Goal: Task Accomplishment & Management: Complete application form

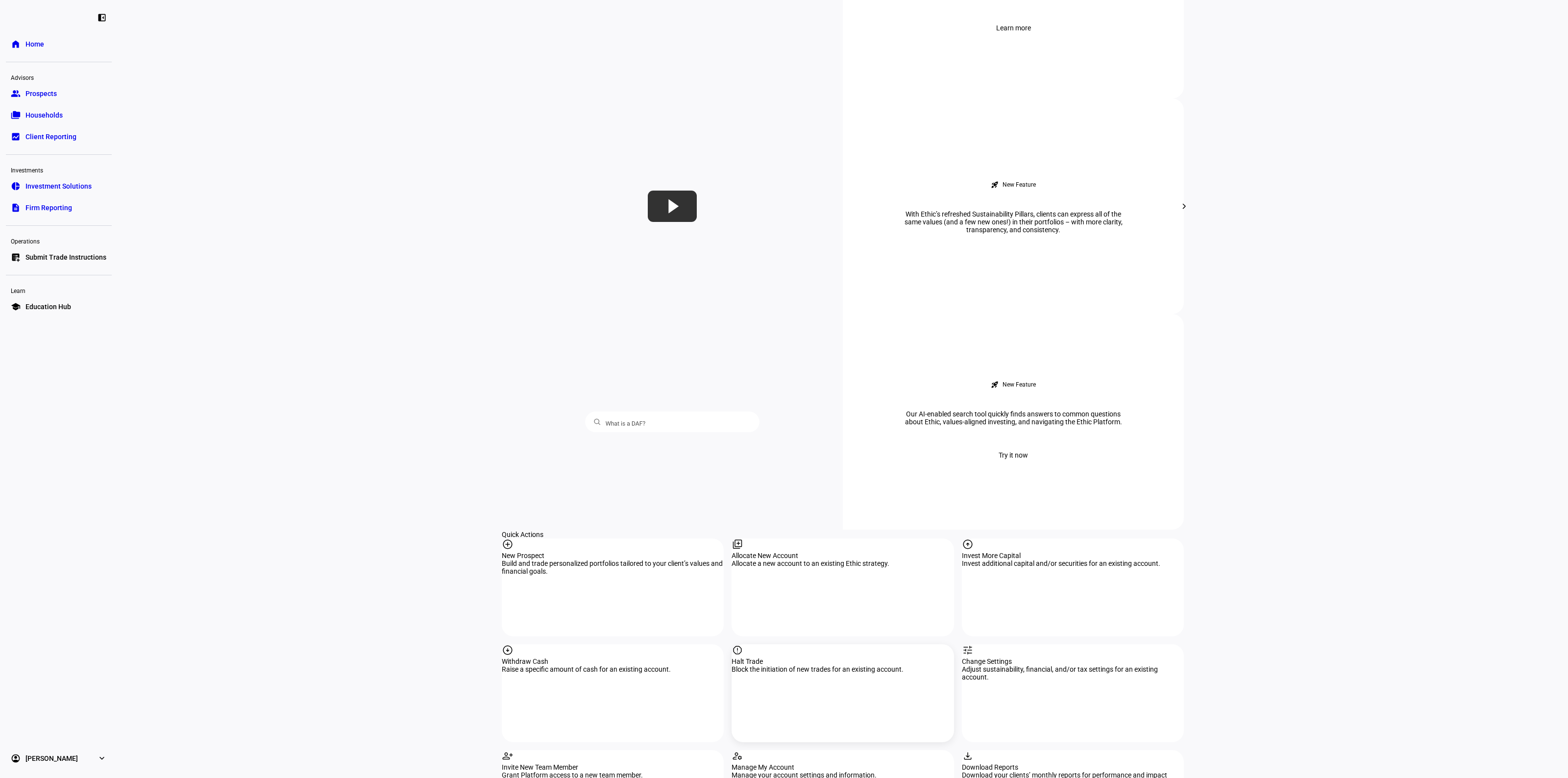
scroll to position [612, 0]
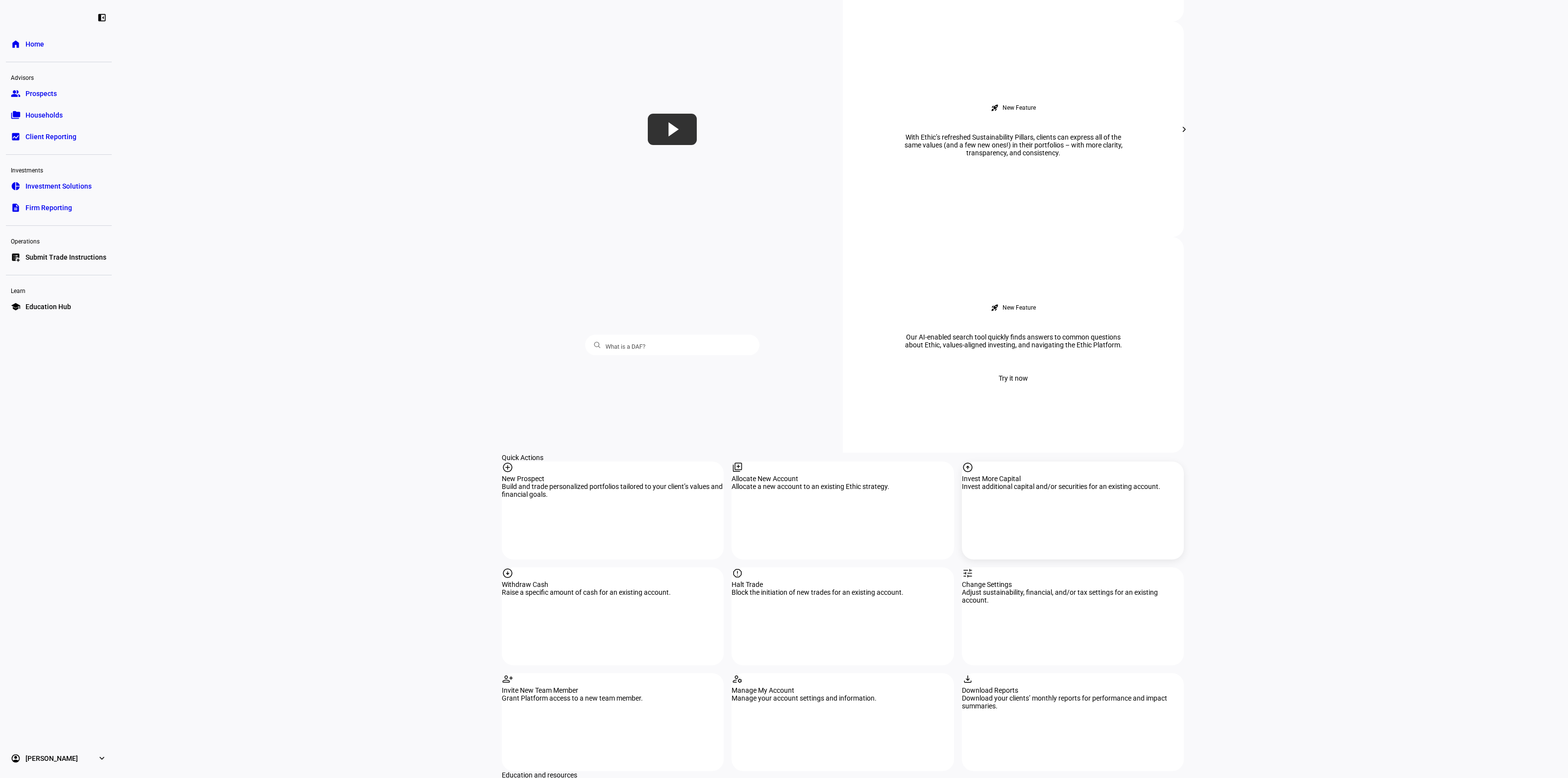
click at [1039, 461] on div "arrow_circle_up Invest More Capital Invest additional capital and/or securities…" at bounding box center [1073, 510] width 222 height 98
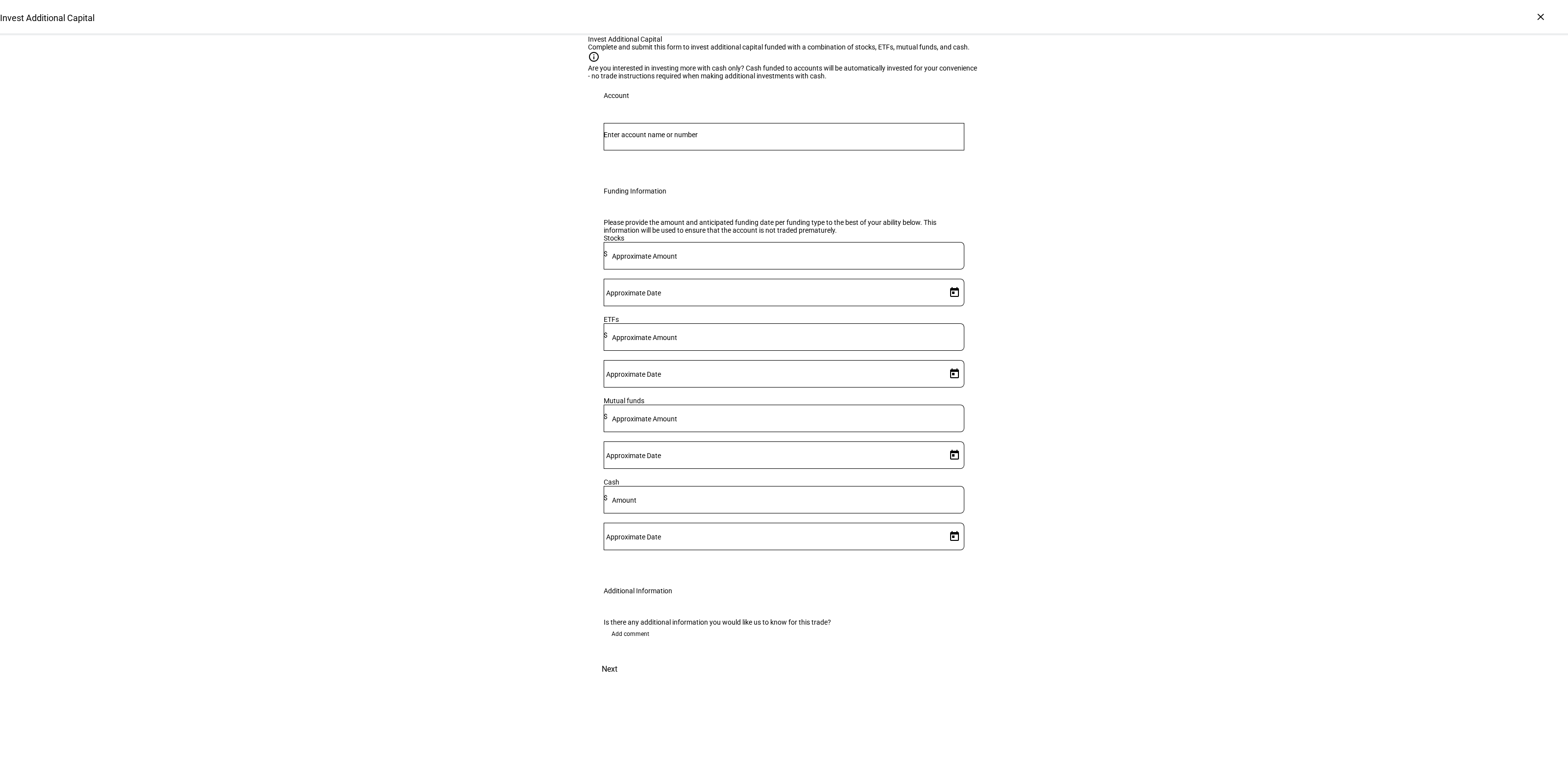
click at [688, 150] on div at bounding box center [784, 136] width 360 height 27
click at [690, 150] on div at bounding box center [784, 136] width 360 height 27
paste input "50227313"
drag, startPoint x: 660, startPoint y: 262, endPoint x: 527, endPoint y: 260, distance: 133.0
click at [527, 260] on div "Invest Additional Capital Complete and submit this form to invest additional ca…" at bounding box center [784, 358] width 1568 height 646
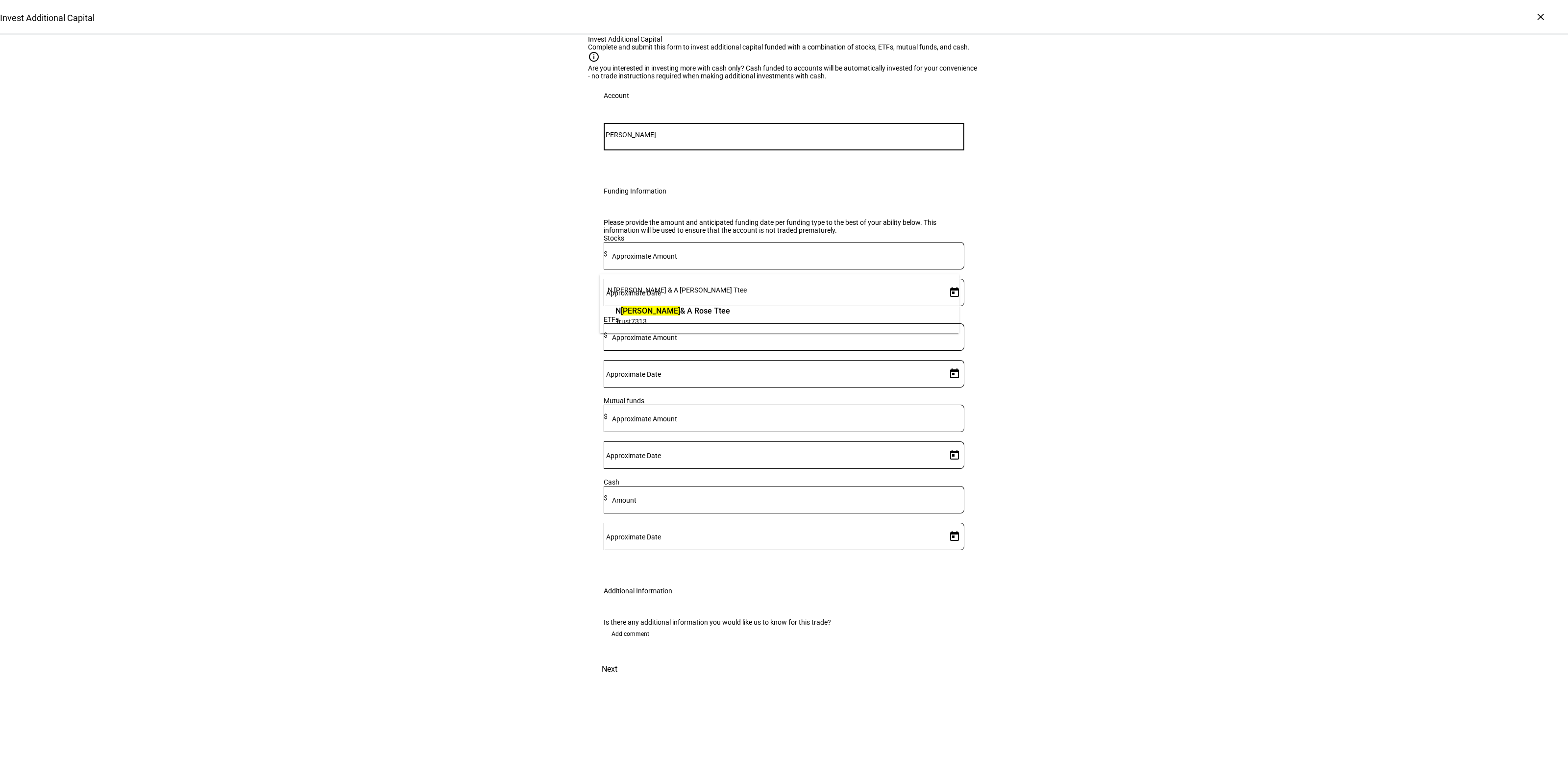
type input "[PERSON_NAME]"
click at [718, 315] on span "N [PERSON_NAME] & A [PERSON_NAME] Ttee" at bounding box center [673, 311] width 114 height 12
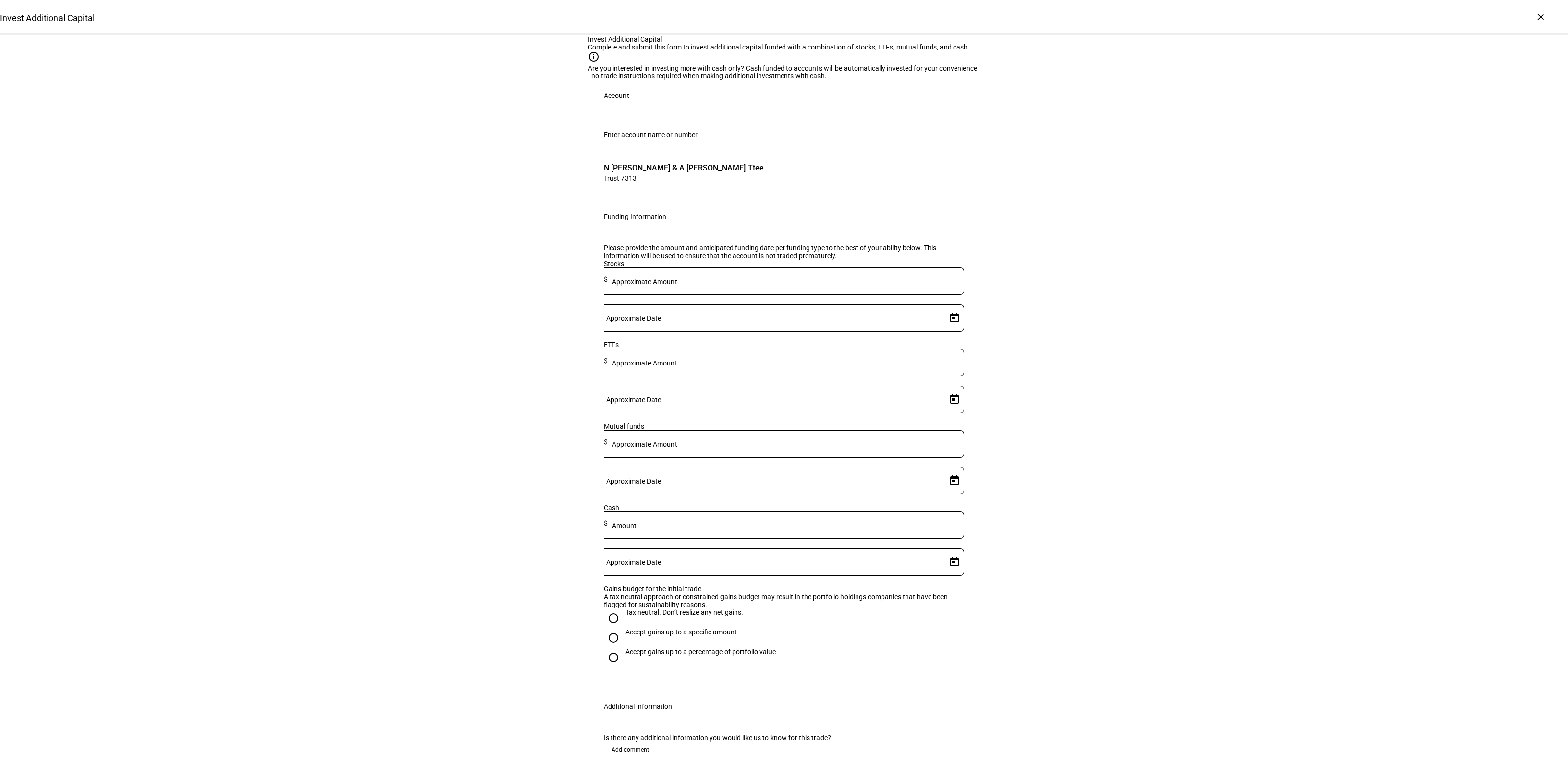
click at [677, 367] on mat-label "Approximate Amount" at bounding box center [644, 363] width 65 height 8
type input "100,000"
click at [947, 411] on span "Open calendar" at bounding box center [954, 399] width 24 height 24
click at [867, 648] on span "29" at bounding box center [869, 647] width 18 height 18
type input "[DATE]"
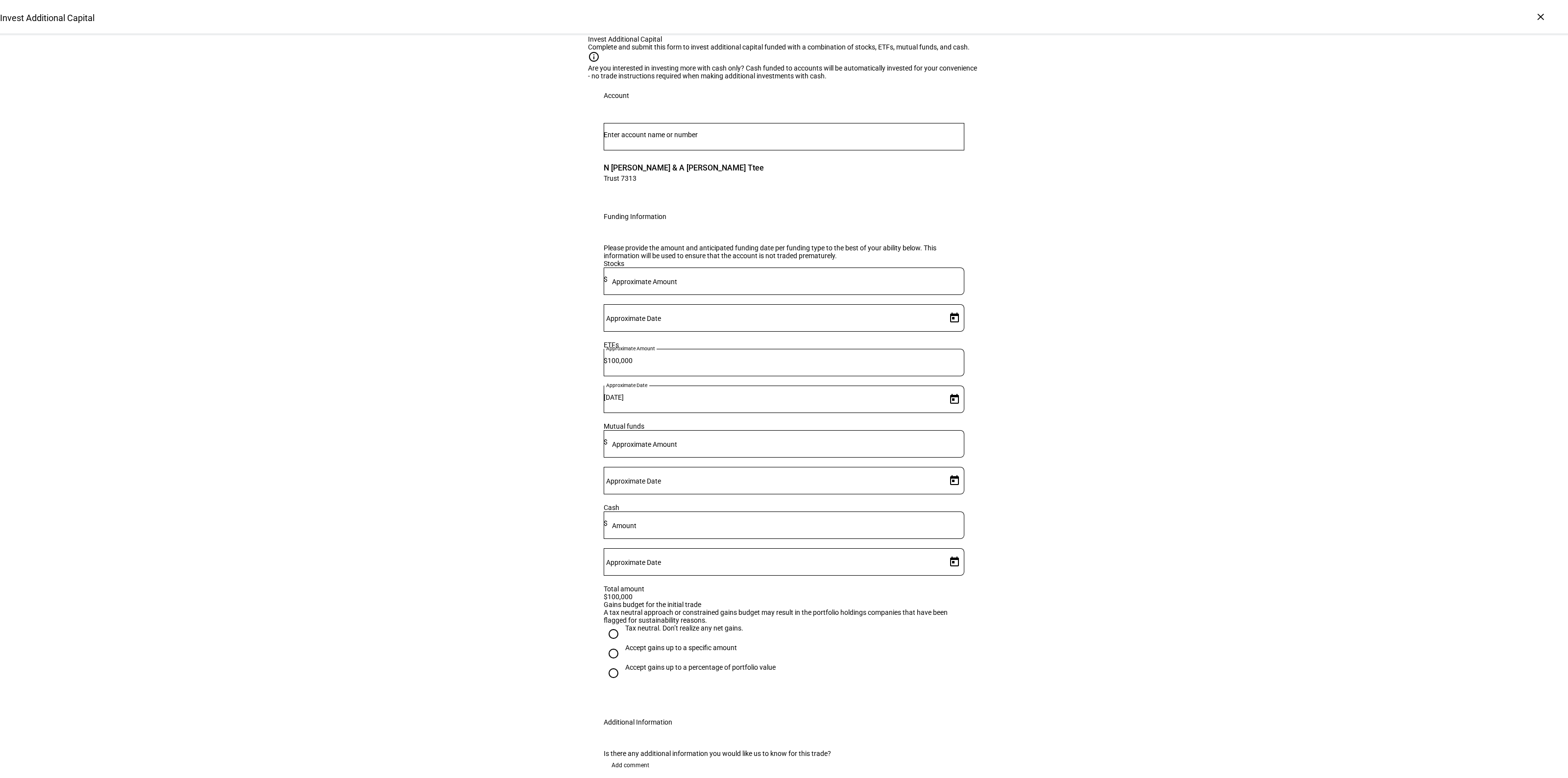
click at [615, 675] on div at bounding box center [614, 673] width 24 height 24
radio input "true"
click at [649, 709] on mat-label "Max gains budget" at bounding box center [633, 705] width 54 height 8
click at [649, 707] on input "Max gains budget" at bounding box center [648, 703] width 88 height 8
click at [702, 652] on div "Accept gains up to a specific amount" at bounding box center [681, 648] width 112 height 8
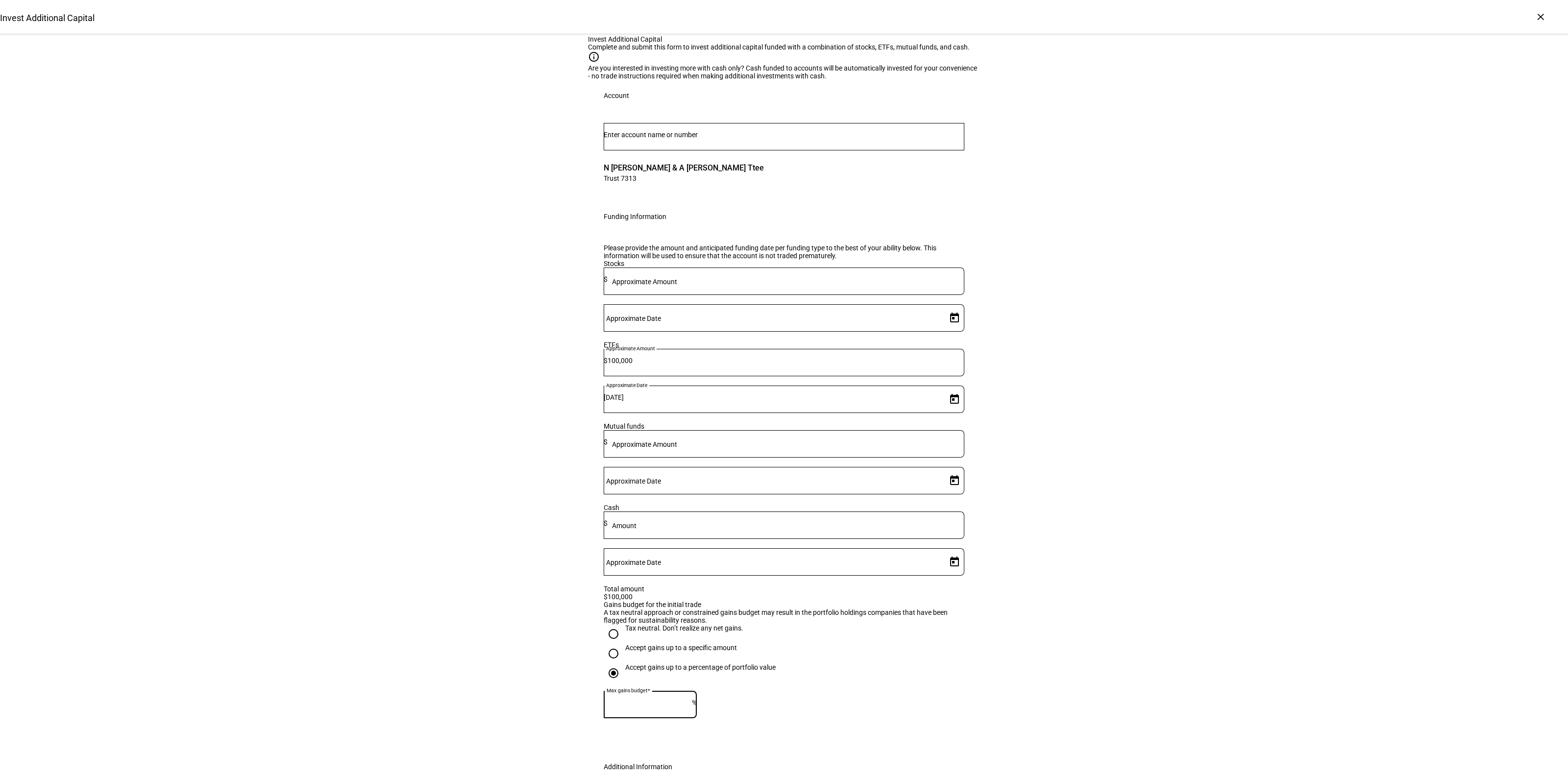
click at [623, 664] on input "Accept gains up to a specific amount" at bounding box center [614, 654] width 19 height 19
radio input "true"
click at [632, 709] on mat-label "Max gains budget*" at bounding box center [646, 705] width 57 height 8
type input "1,000"
click at [1027, 672] on div "Invest Additional Capital Complete and submit this form to invest additional ca…" at bounding box center [784, 446] width 1568 height 822
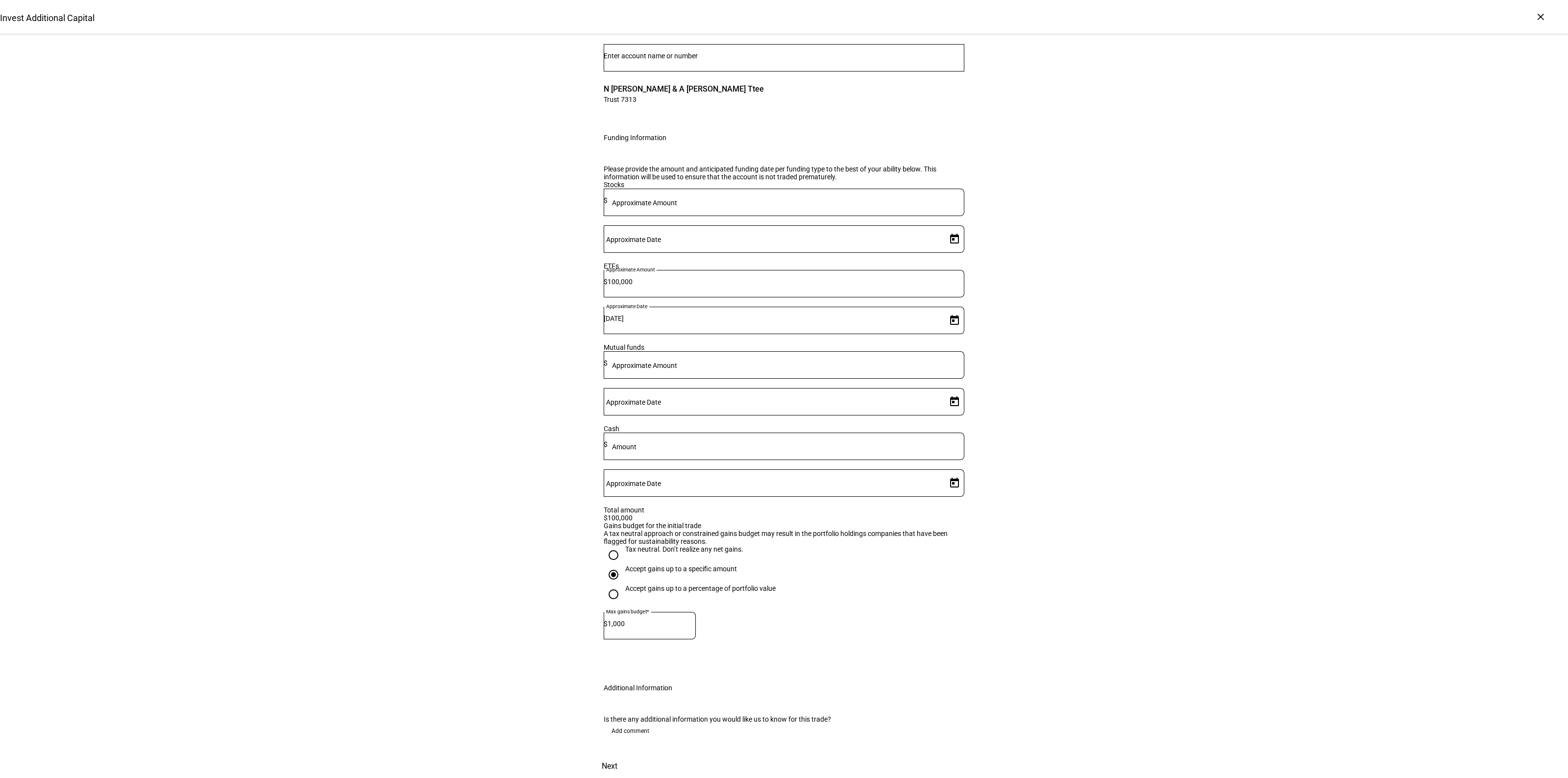
scroll to position [160, 0]
click at [627, 723] on span "Add comment" at bounding box center [631, 731] width 38 height 16
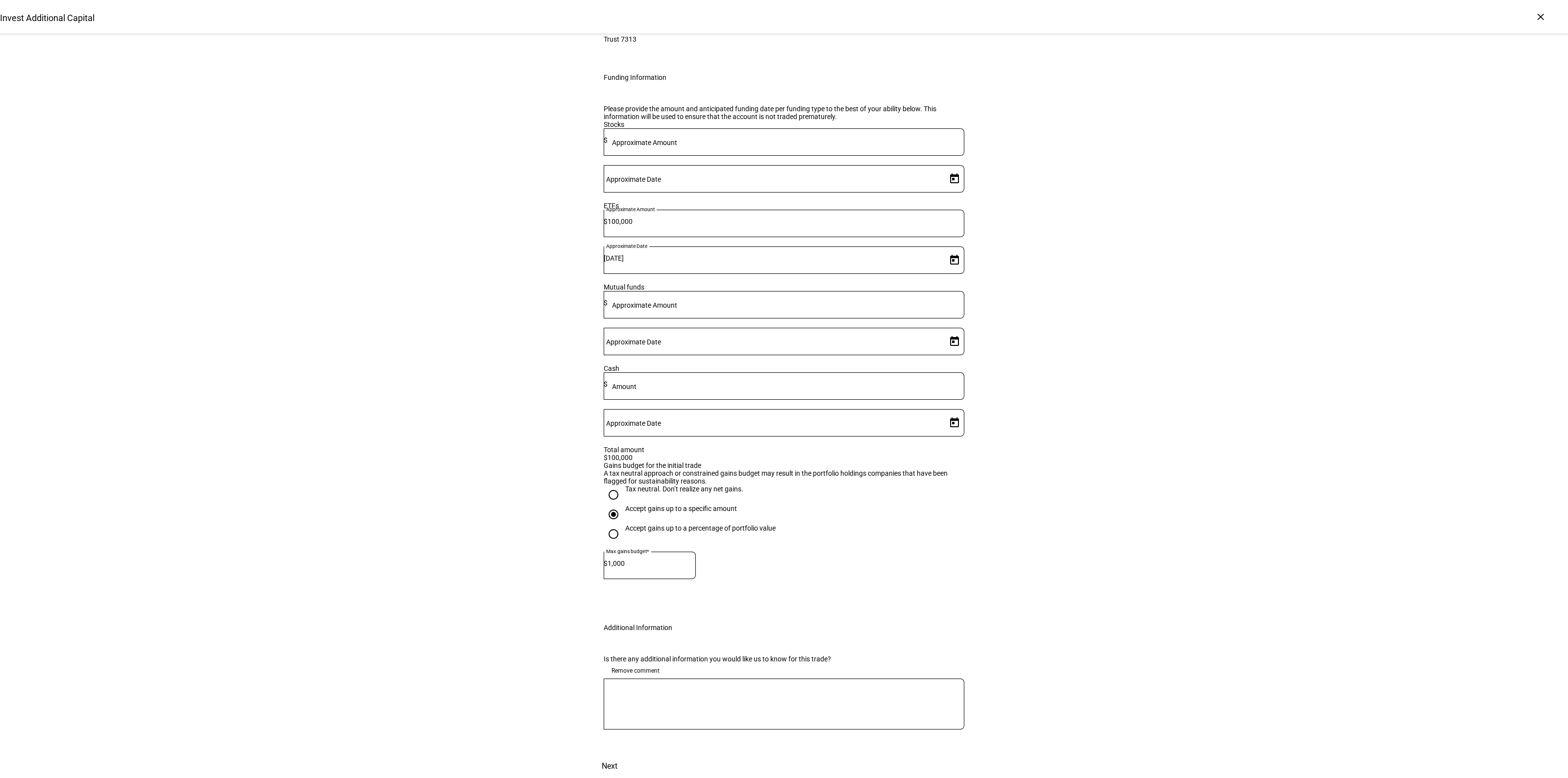
click at [632, 722] on textarea at bounding box center [784, 704] width 360 height 35
type textarea "Okay with gains to liquidate IVV"
click at [1147, 611] on div "Invest Additional Capital Complete and submit this form to invest additional ca…" at bounding box center [784, 337] width 1568 height 882
click at [631, 755] on span at bounding box center [609, 766] width 43 height 24
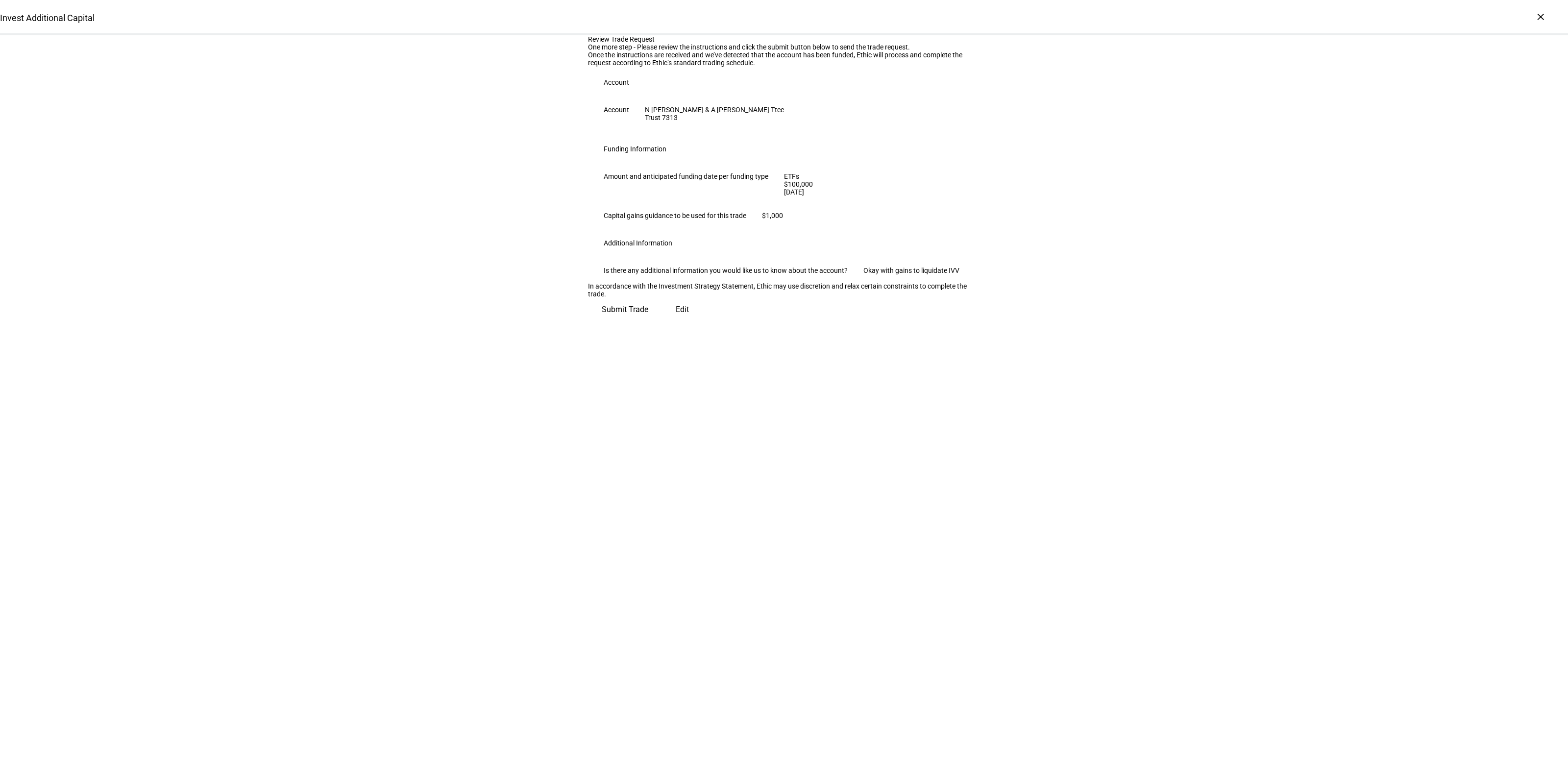
scroll to position [0, 0]
click at [676, 318] on span "Edit" at bounding box center [682, 306] width 13 height 24
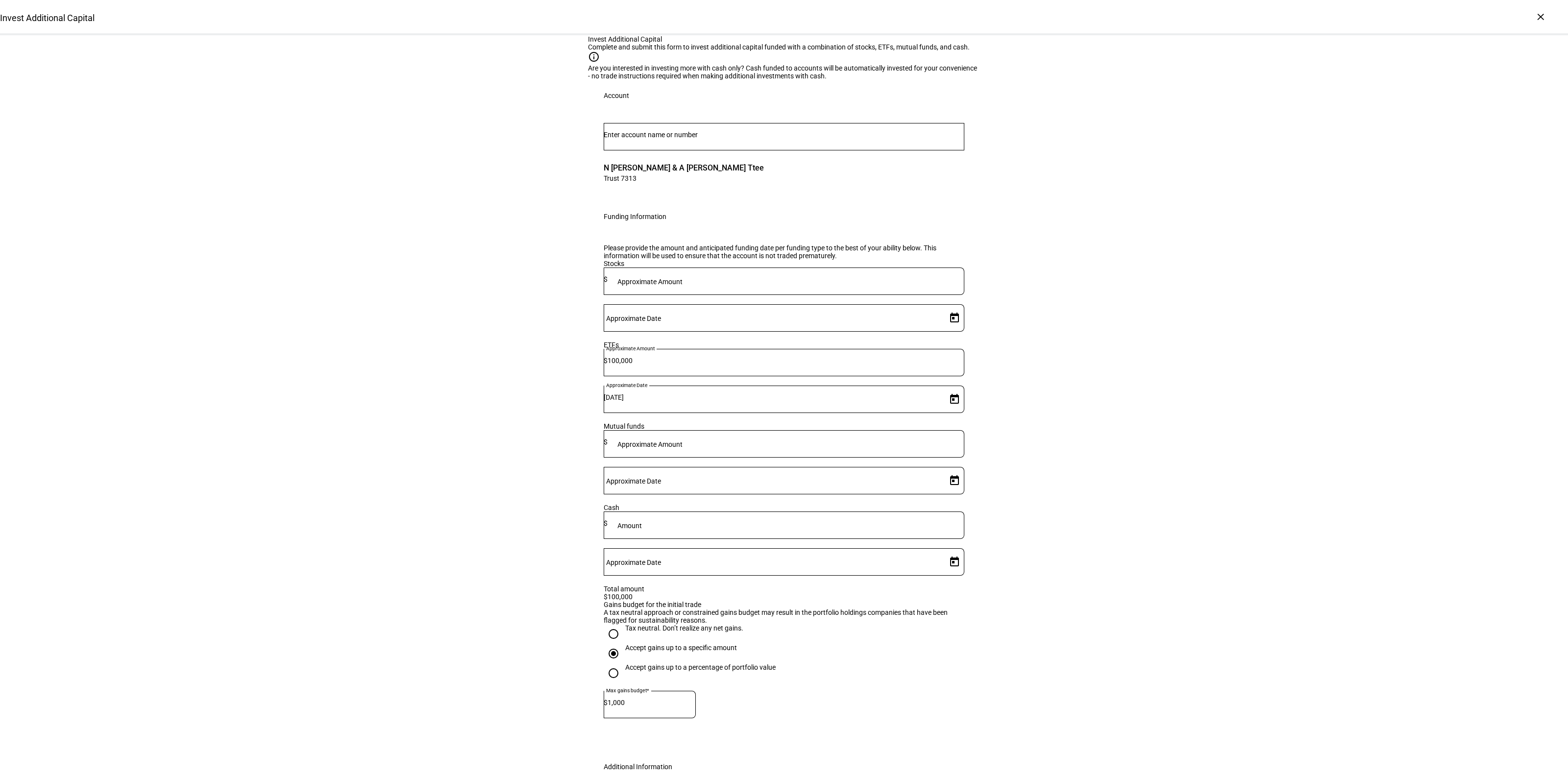
click at [629, 632] on div "Tax neutral. Don’t realize any net gains." at bounding box center [684, 628] width 118 height 8
click at [623, 644] on input "Tax neutral. Don’t realize any net gains." at bounding box center [614, 634] width 19 height 19
radio input "true"
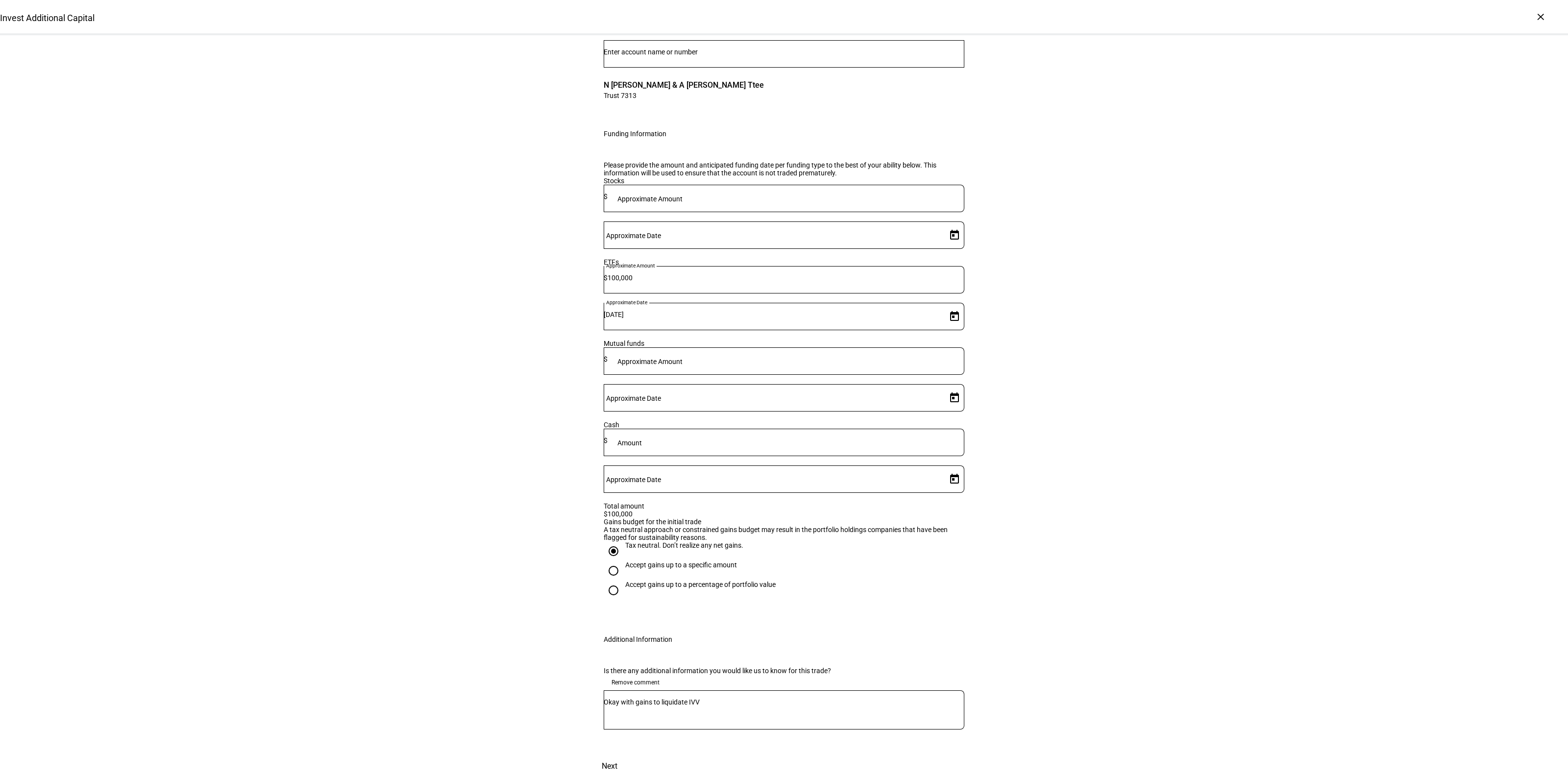
scroll to position [164, 0]
click at [660, 698] on textarea "Okay with gains to liquidate IVV" at bounding box center [784, 710] width 360 height 24
click at [656, 698] on textarea "Okay with gains to liquidate IVV" at bounding box center [784, 710] width 360 height 24
drag, startPoint x: 1150, startPoint y: 561, endPoint x: 1164, endPoint y: 559, distance: 14.1
click at [1150, 561] on div "Invest Additional Capital Complete and submit this form to invest additional ca…" at bounding box center [784, 365] width 1568 height 825
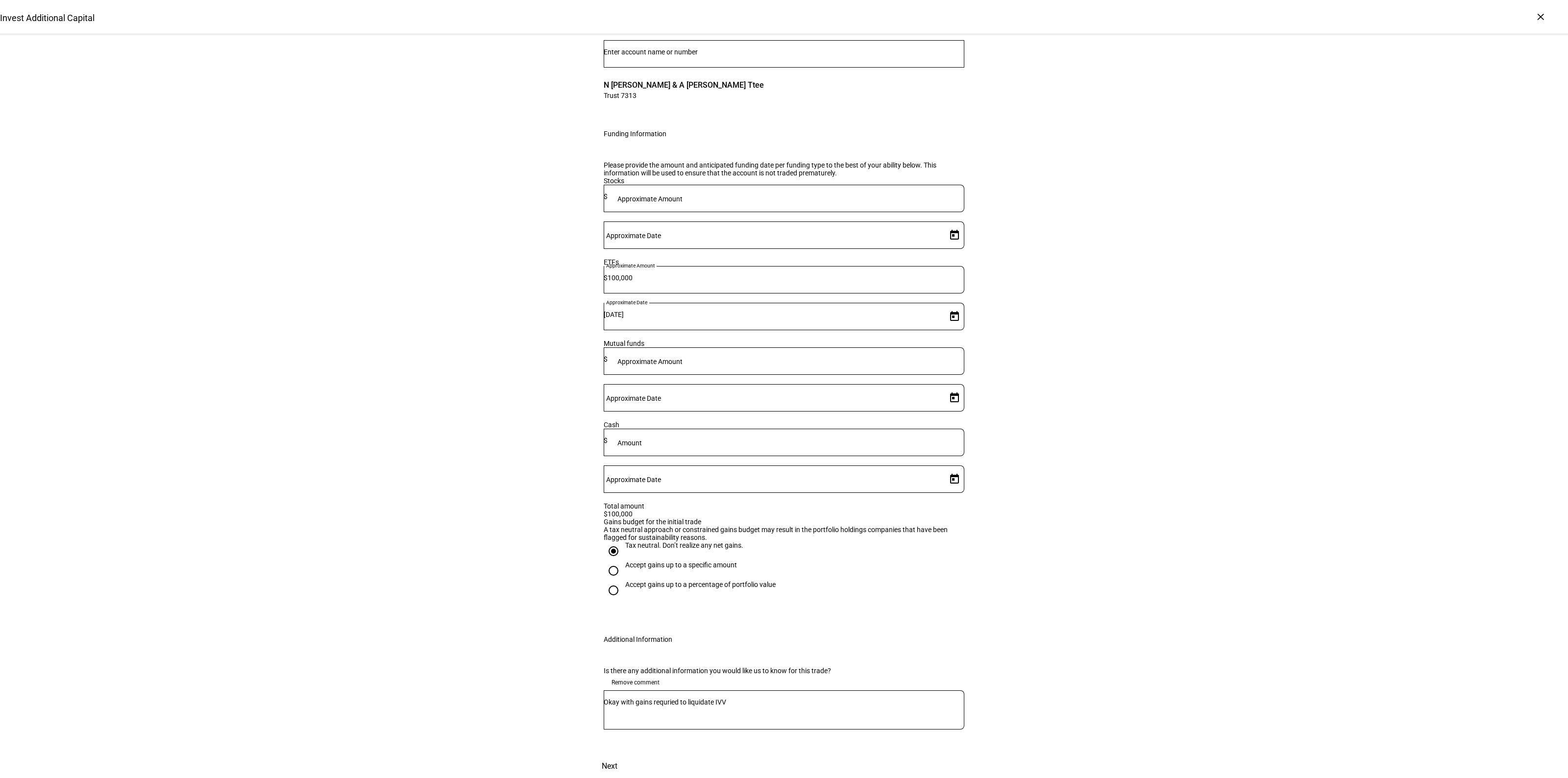
click at [671, 690] on div "Okay with gains requried to liquidate IVV" at bounding box center [784, 710] width 360 height 39
click at [671, 698] on textarea "Okay with gains requried to liquidate IVV" at bounding box center [784, 710] width 360 height 24
type textarea "Okay with gains required to liquidate IVV"
click at [1147, 611] on div "Invest Additional Capital Complete and submit this form to invest additional ca…" at bounding box center [784, 365] width 1568 height 825
click at [617, 755] on span "Next" at bounding box center [610, 766] width 16 height 24
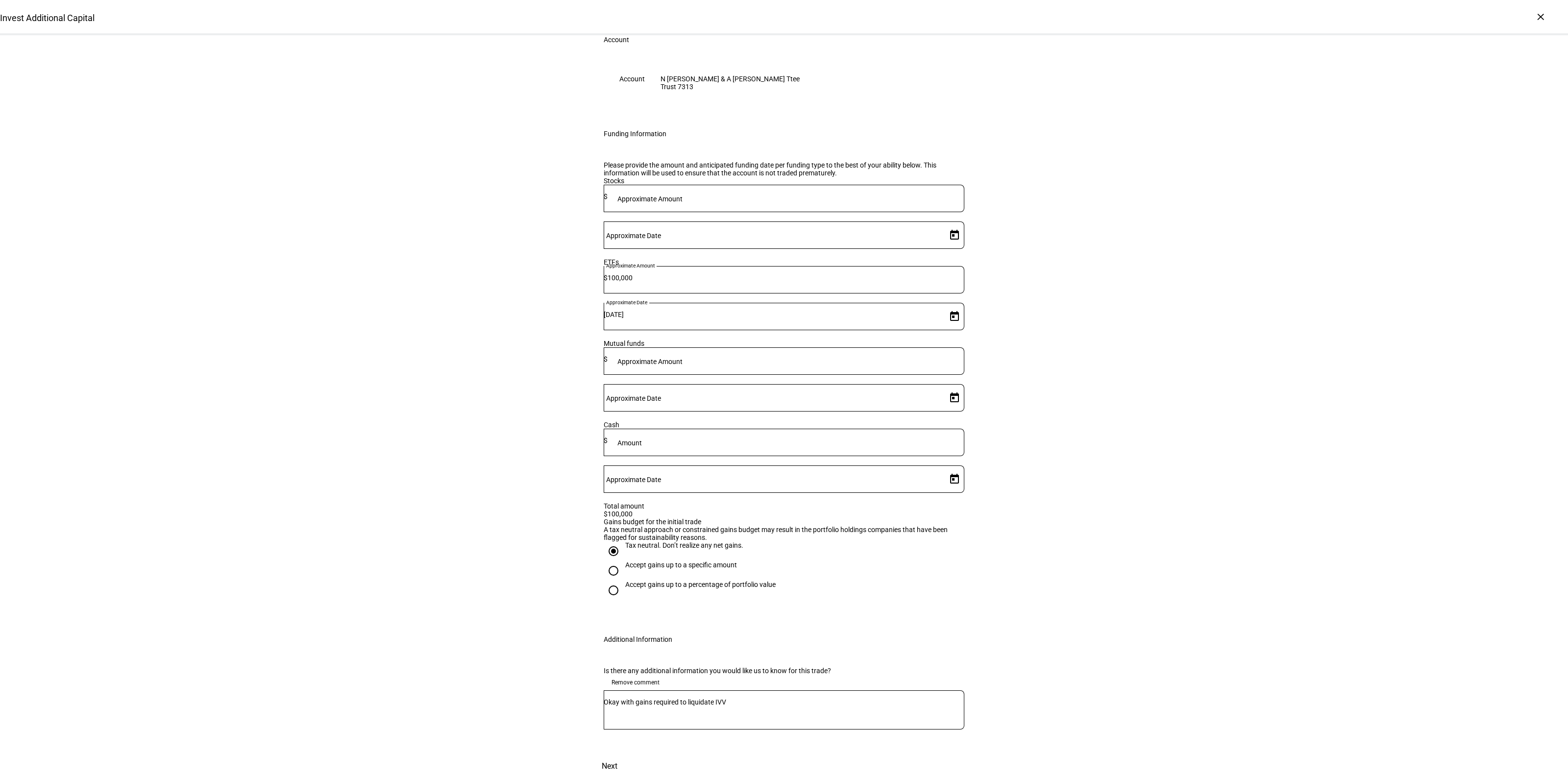
scroll to position [0, 0]
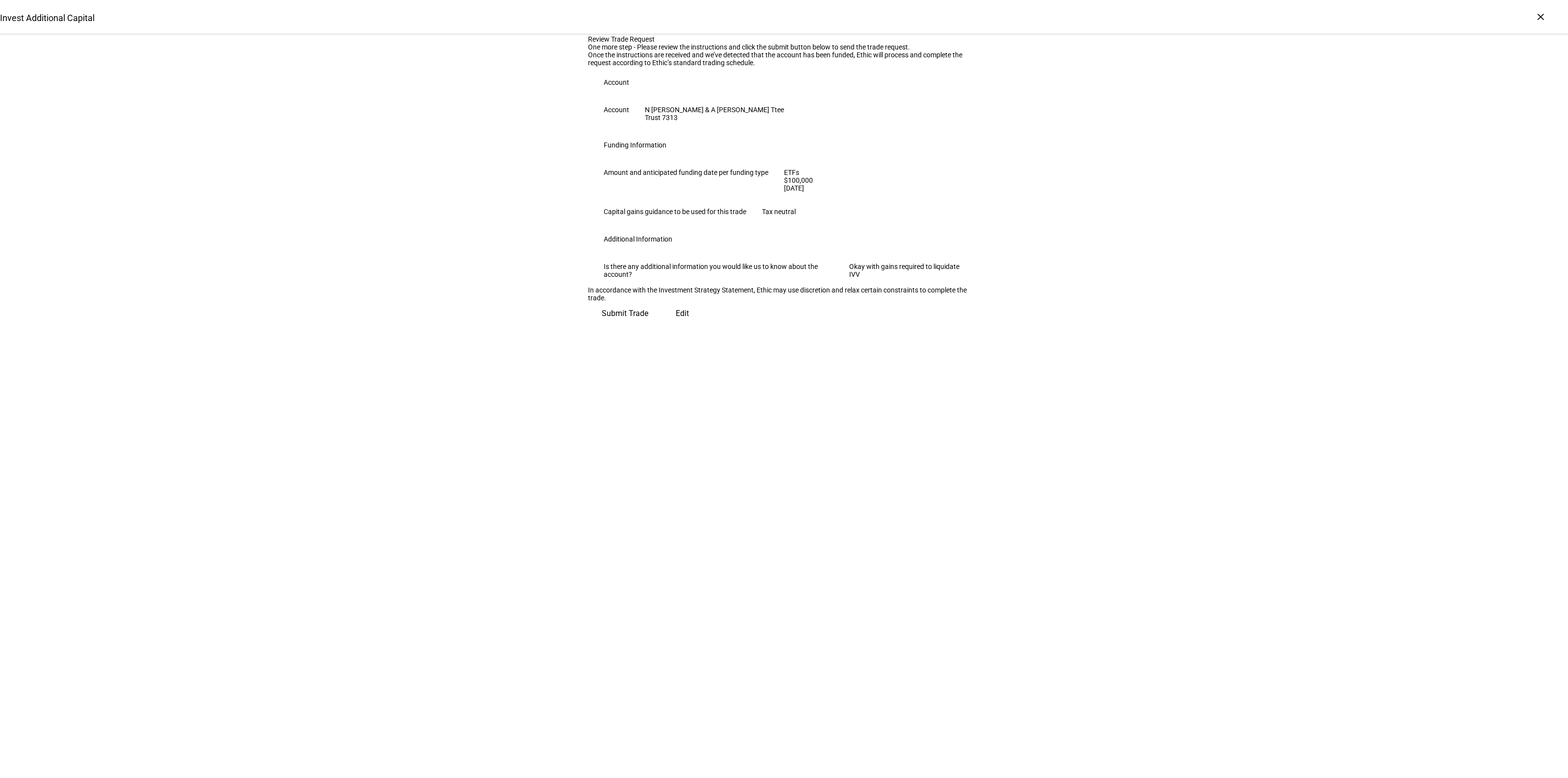
click at [648, 326] on span "Submit Trade" at bounding box center [625, 314] width 46 height 24
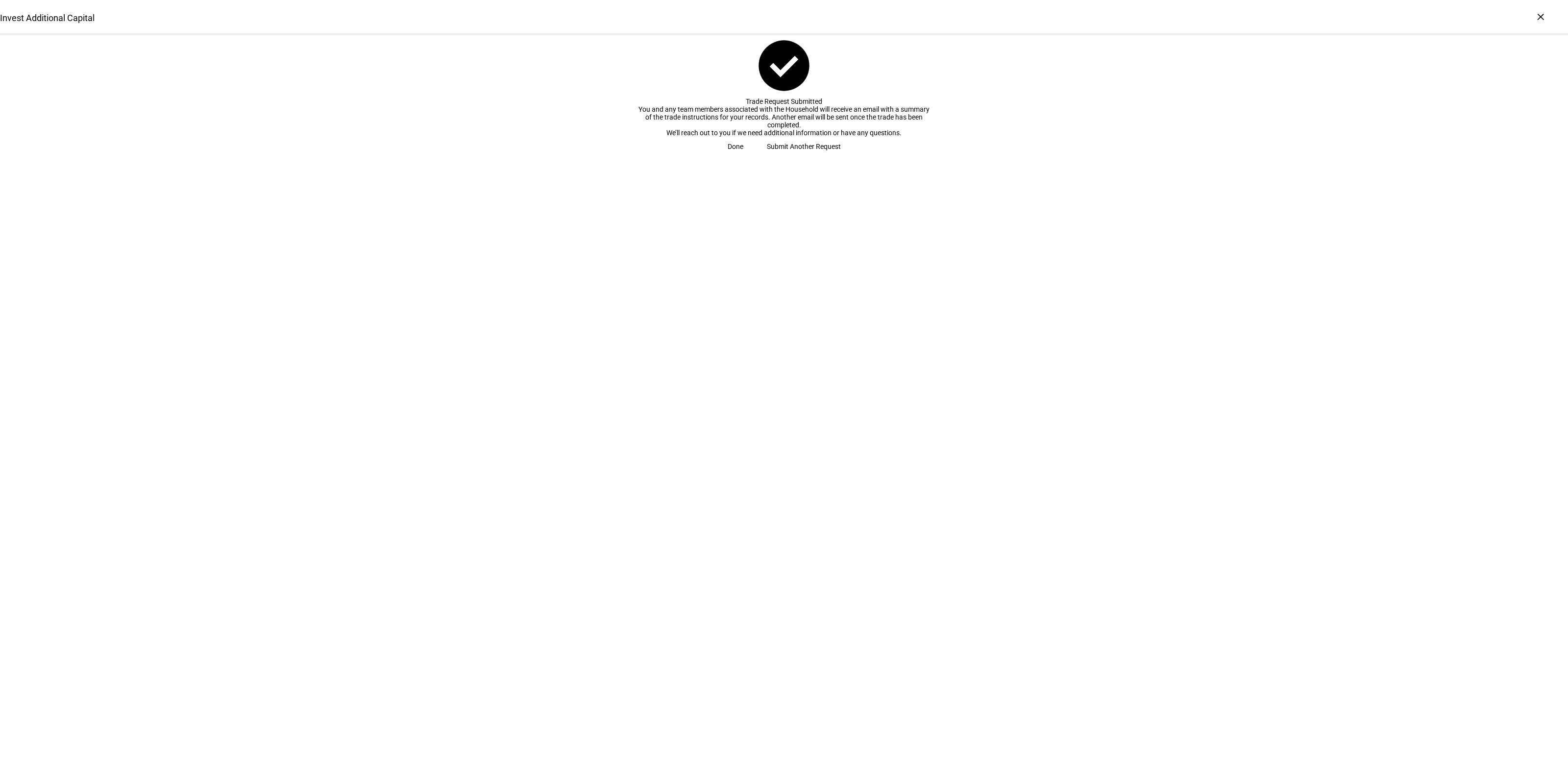
click at [743, 156] on span "Done" at bounding box center [735, 147] width 16 height 19
